Goal: Transaction & Acquisition: Purchase product/service

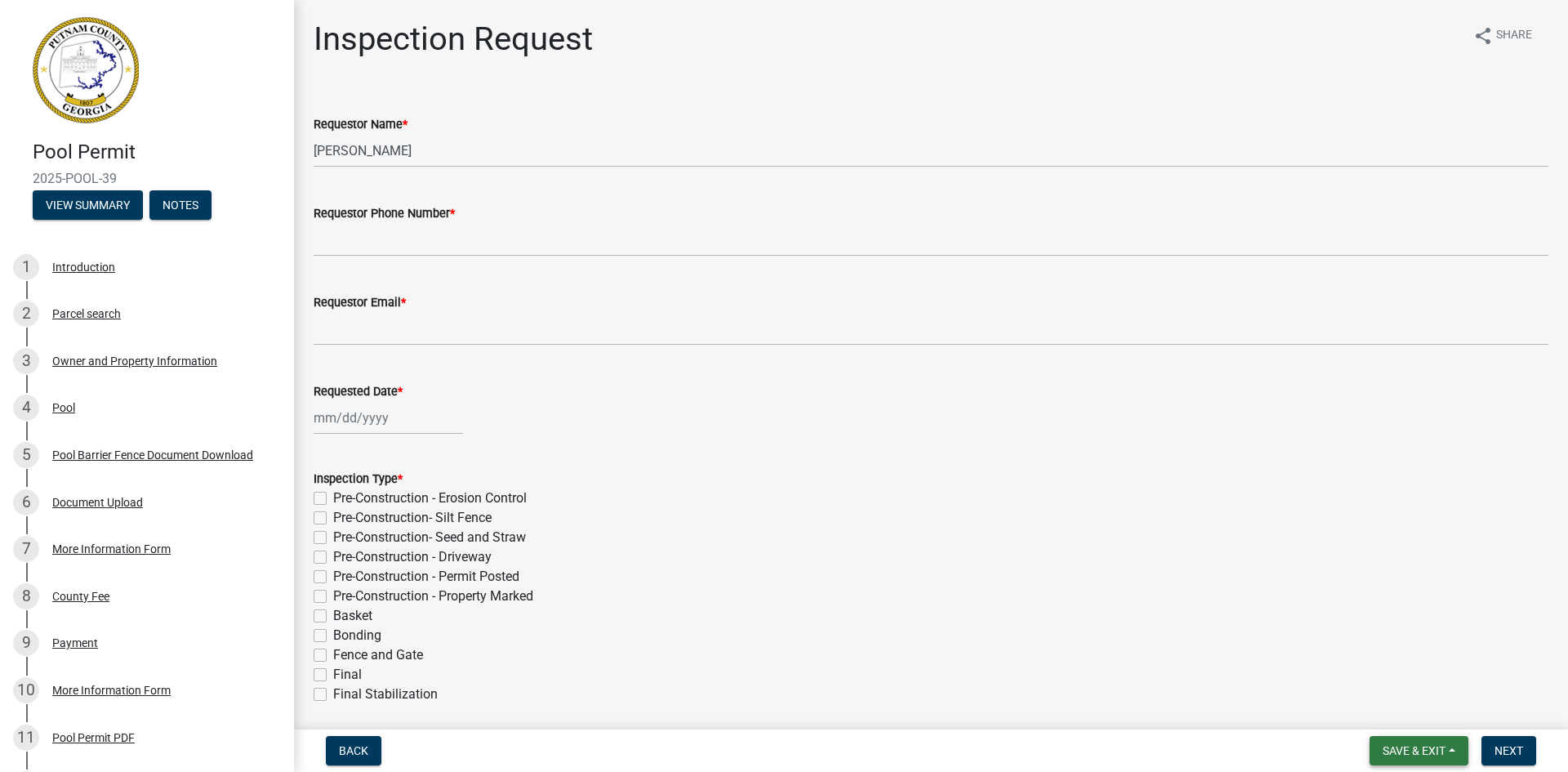
click at [1438, 747] on span "Save & Exit" at bounding box center [1413, 750] width 63 height 13
click at [1417, 720] on button "Save & Exit" at bounding box center [1402, 707] width 131 height 39
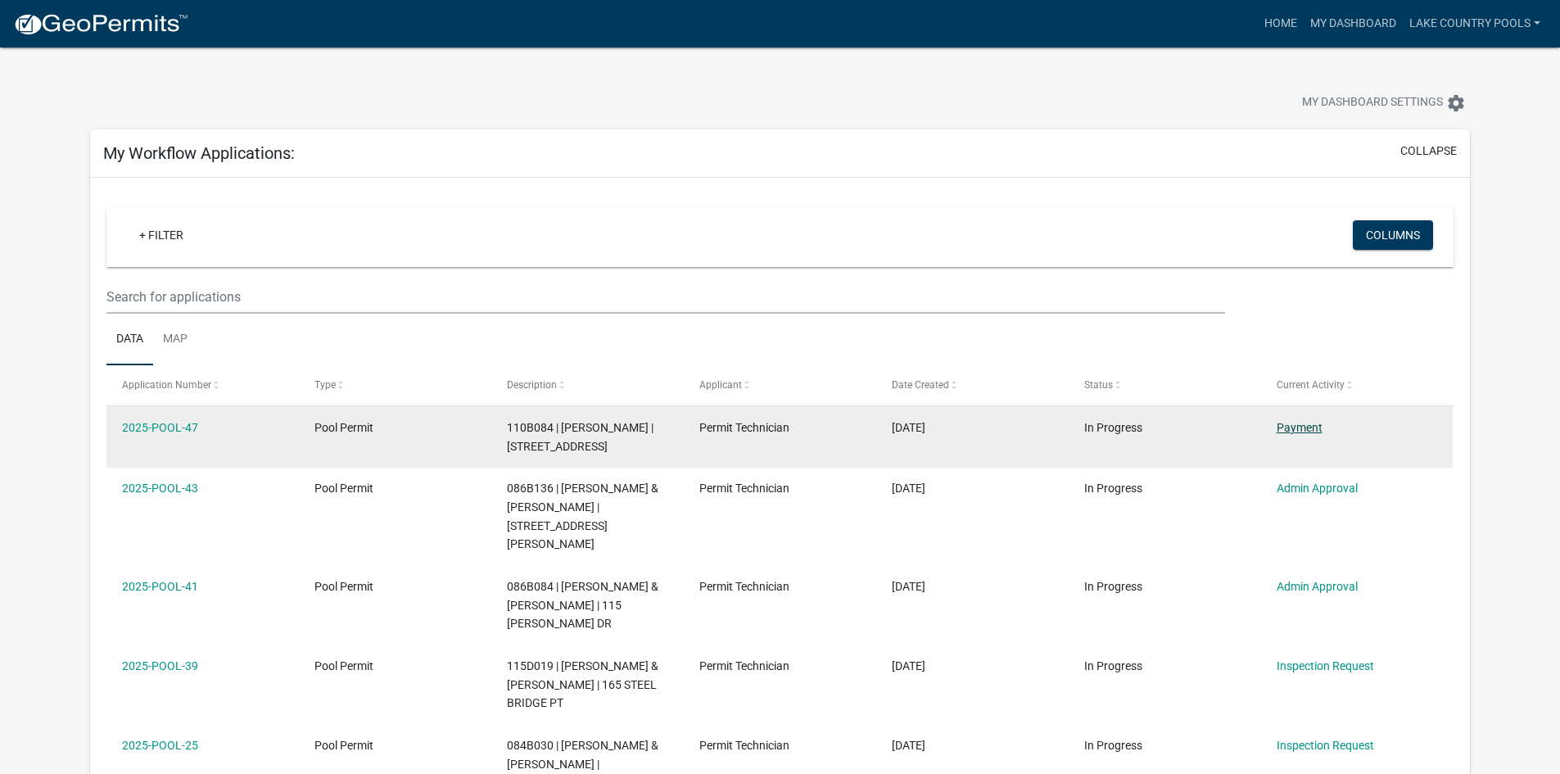
click at [1313, 431] on link "Payment" at bounding box center [1299, 427] width 46 height 13
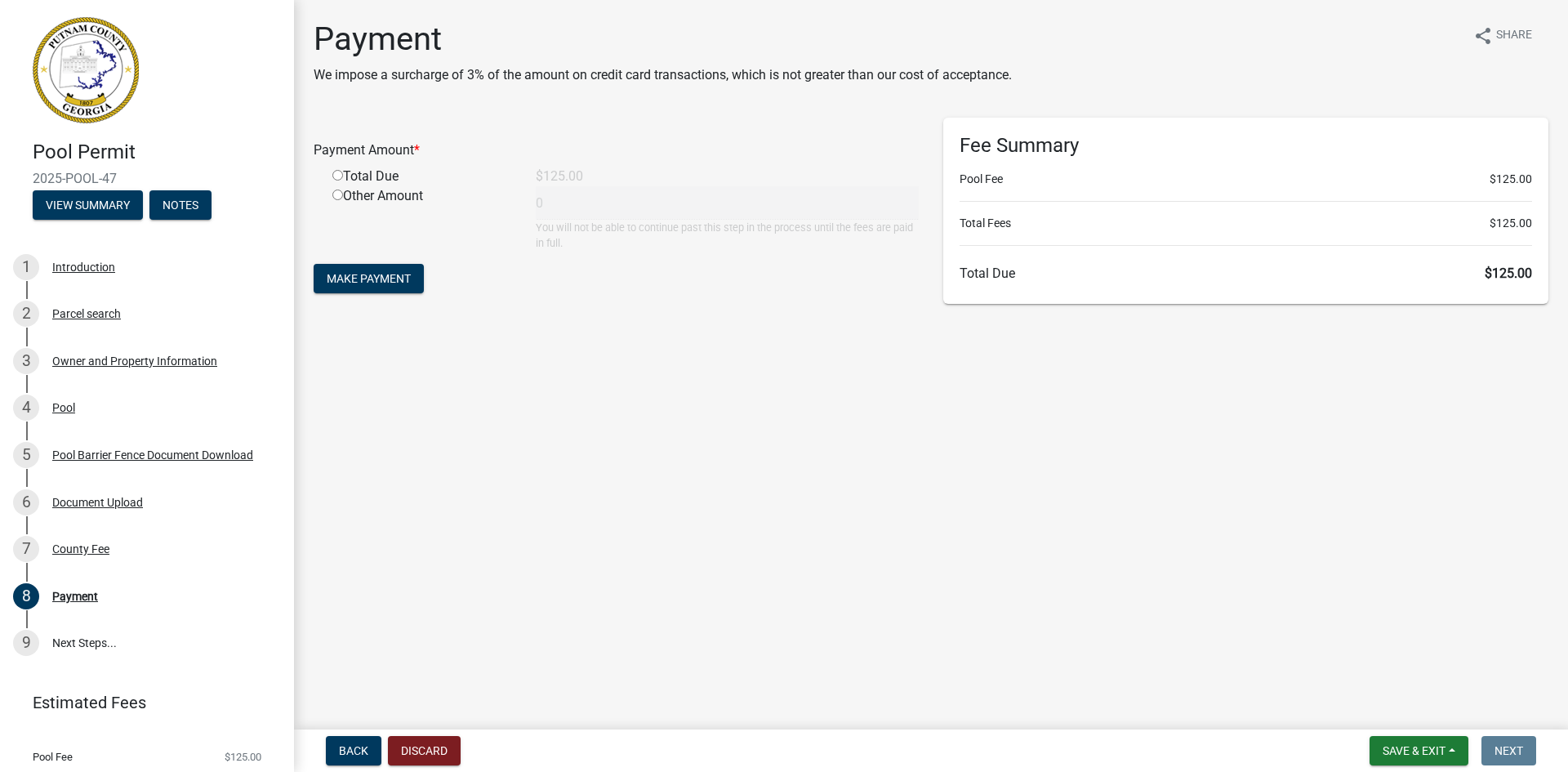
click at [338, 178] on input "radio" at bounding box center [337, 175] width 11 height 11
radio input "true"
type input "125"
click at [377, 263] on button "Make Payment" at bounding box center [368, 277] width 111 height 29
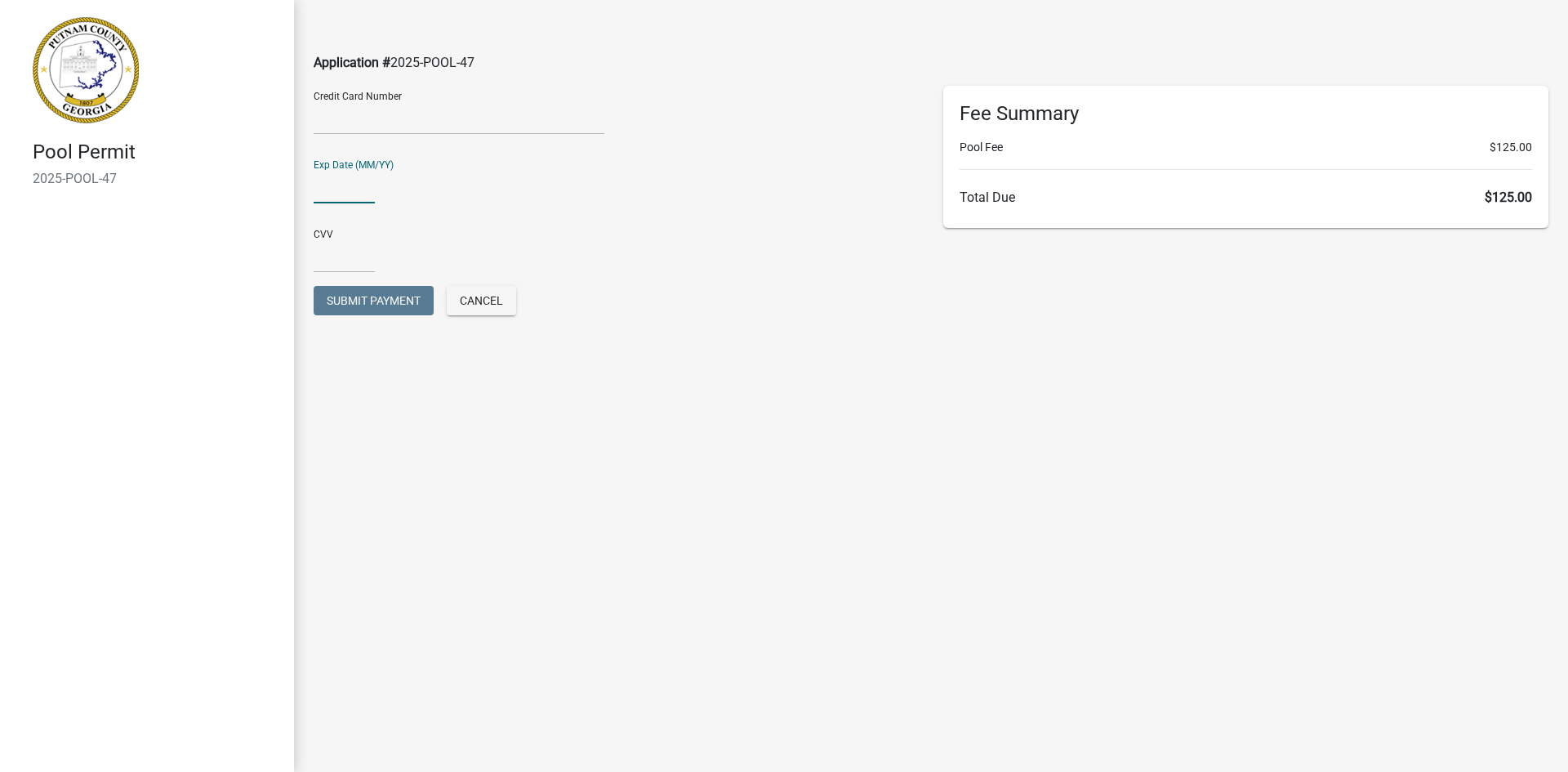
click at [353, 183] on input "text" at bounding box center [343, 187] width 61 height 34
type input "0328"
click at [354, 263] on input "text" at bounding box center [343, 256] width 61 height 34
type input "085"
click at [353, 294] on span "Submit Payment" at bounding box center [373, 300] width 94 height 13
